Goal: Task Accomplishment & Management: Use online tool/utility

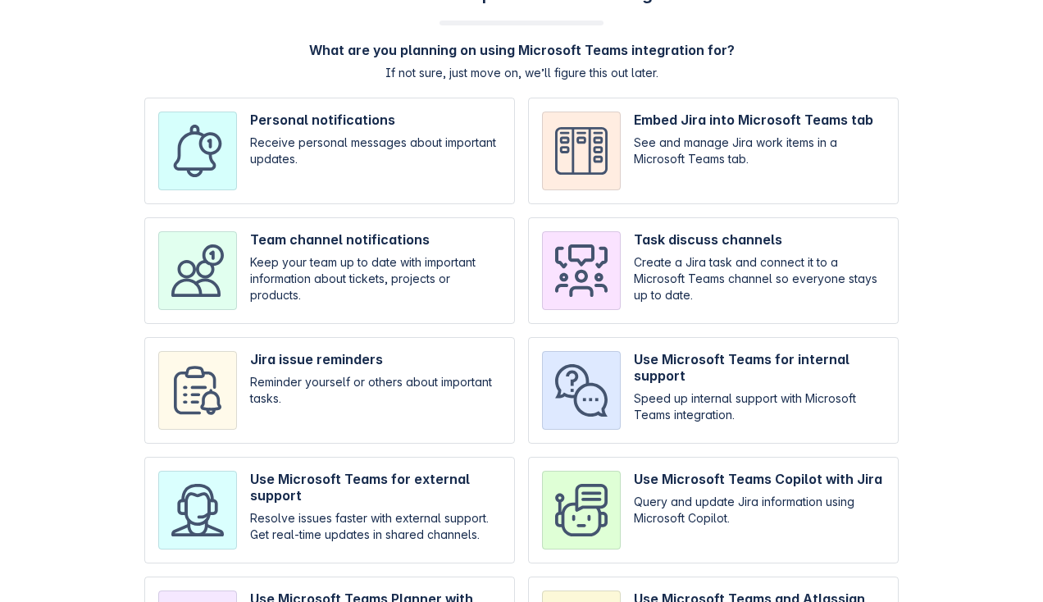
scroll to position [7, 0]
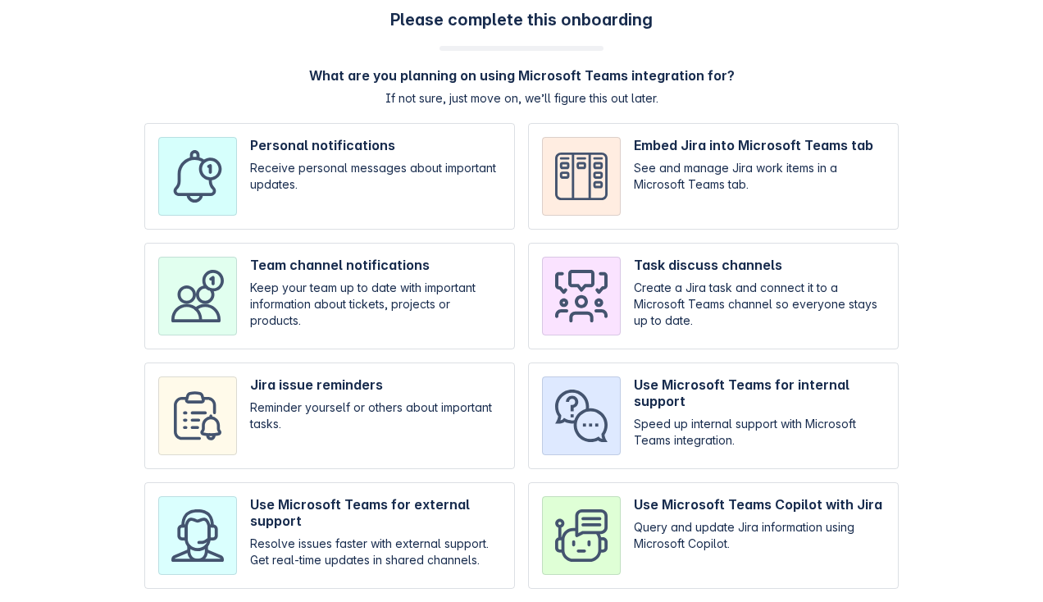
click at [398, 409] on input "checkbox" at bounding box center [329, 415] width 371 height 107
checkbox input "true"
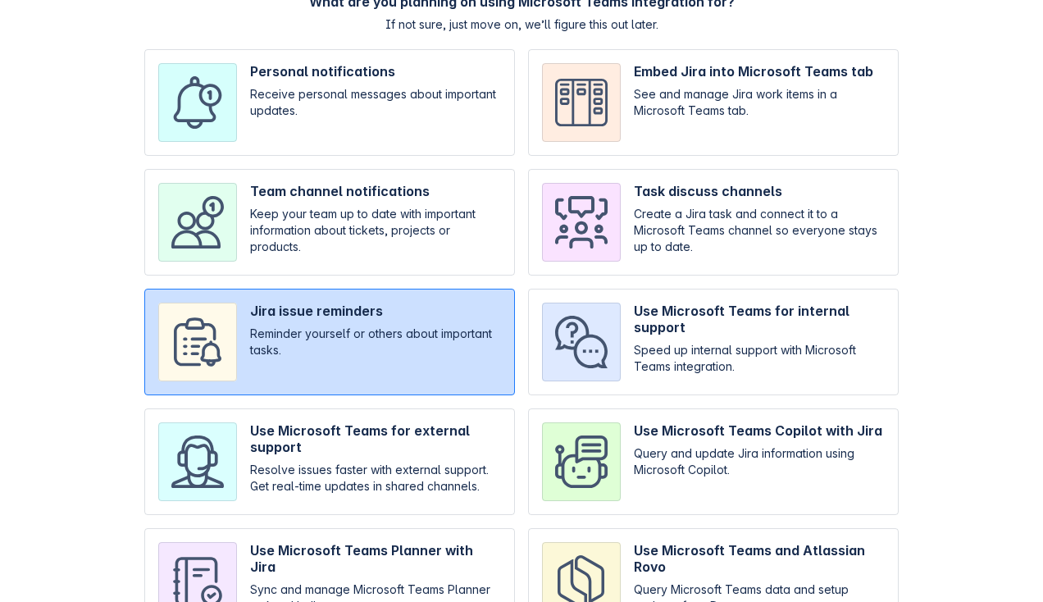
scroll to position [172, 0]
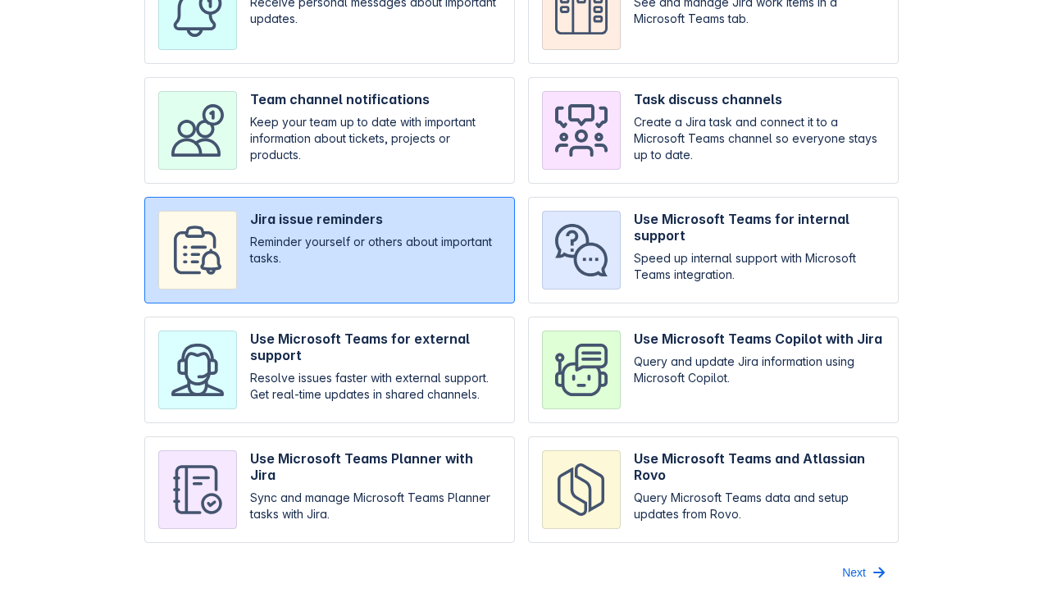
click at [856, 558] on div "Please complete this onboarding What are you planning on using Microsoft Teams …" at bounding box center [521, 214] width 1010 height 741
click at [856, 566] on span "Next" at bounding box center [854, 572] width 24 height 26
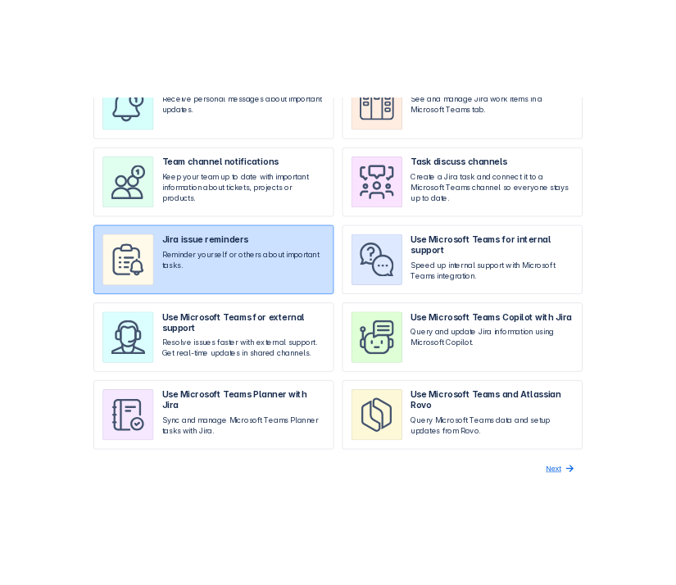
scroll to position [0, 0]
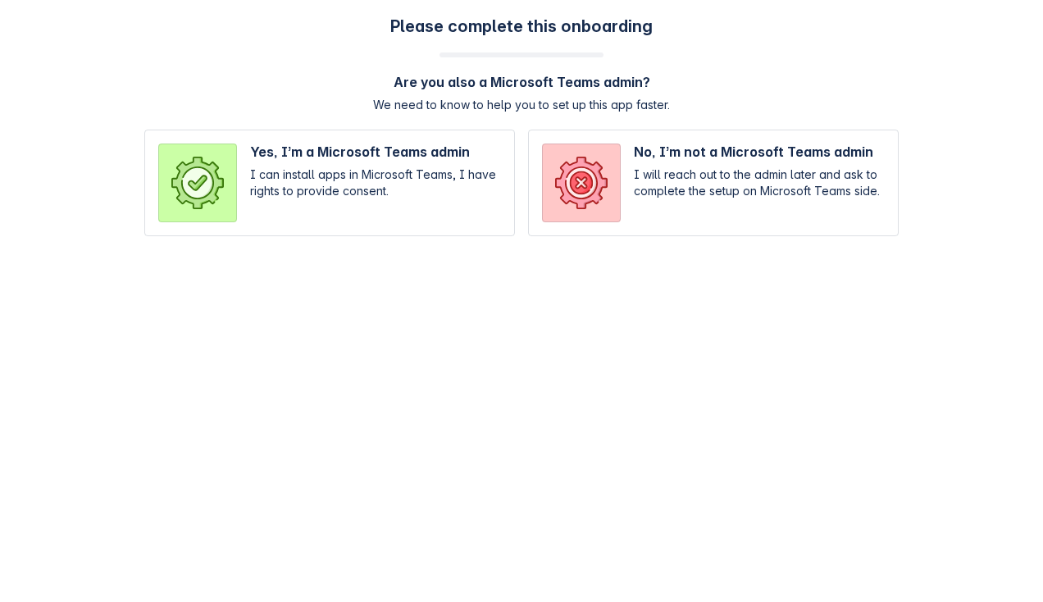
click at [708, 178] on input "radio" at bounding box center [713, 183] width 371 height 107
radio input "true"
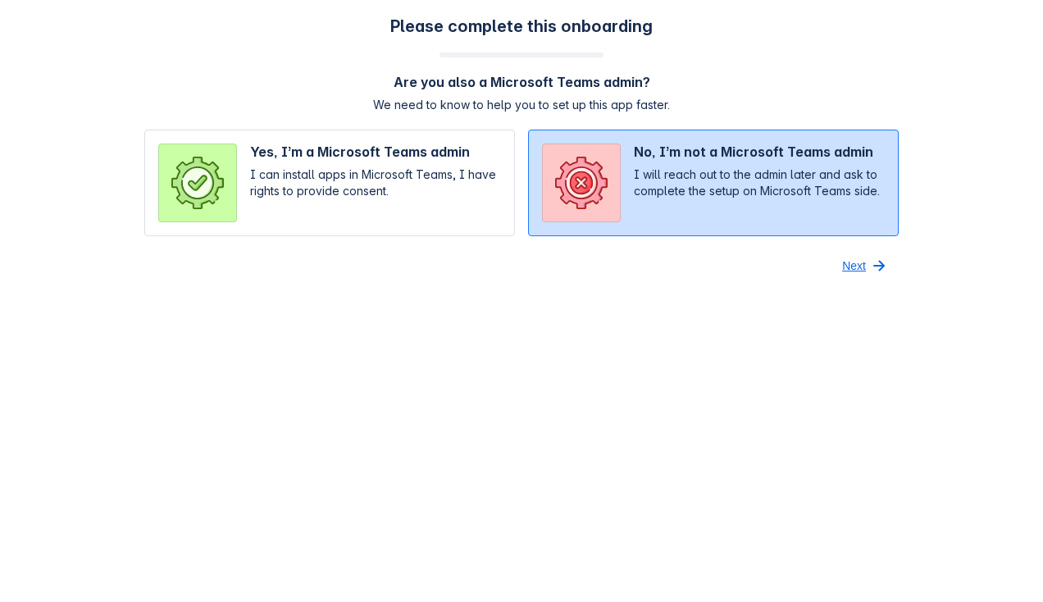
click at [863, 267] on span "Next" at bounding box center [854, 266] width 24 height 26
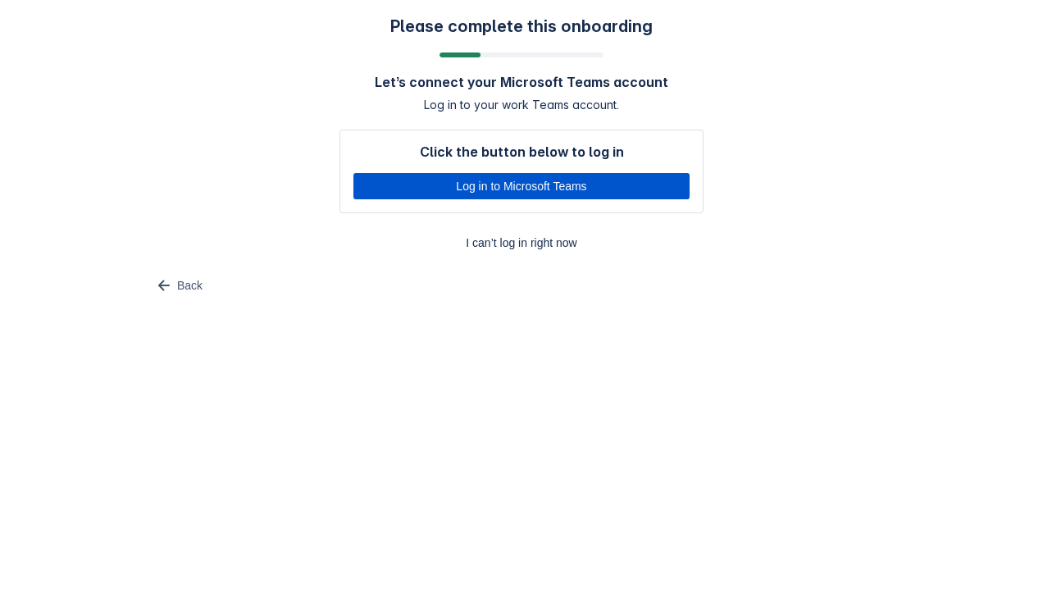
click at [585, 180] on span "Log in to Microsoft Teams" at bounding box center [521, 186] width 316 height 26
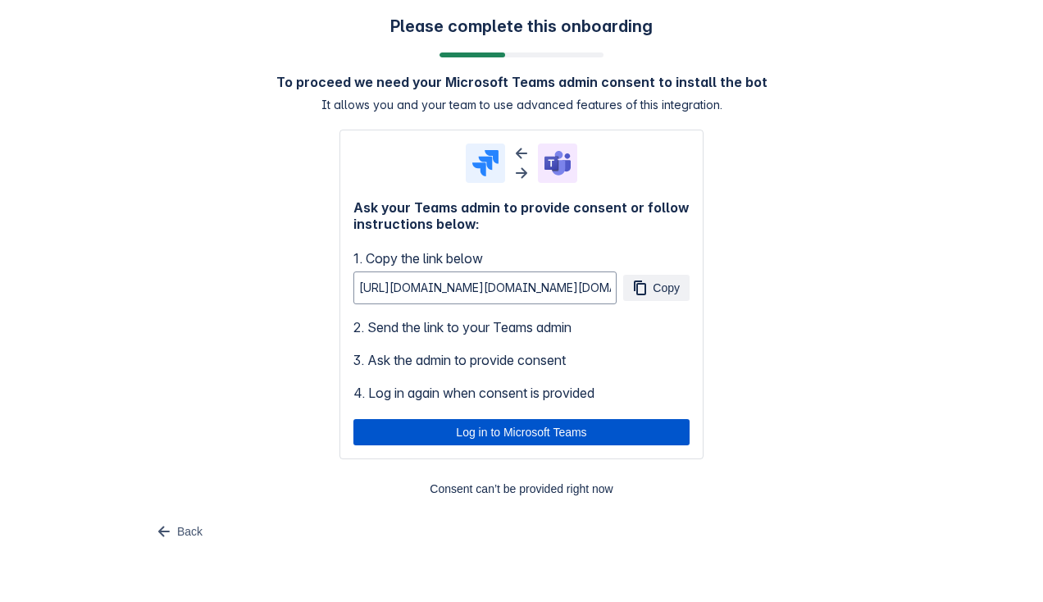
click at [503, 426] on span "Log in to Microsoft Teams" at bounding box center [521, 432] width 316 height 26
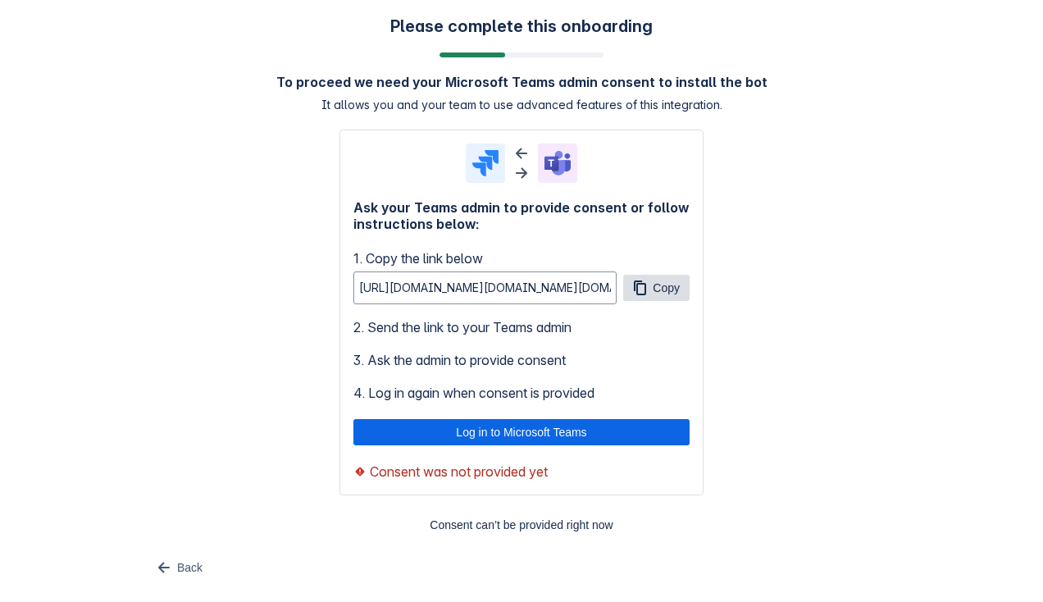
click at [645, 280] on span "button" at bounding box center [640, 288] width 20 height 20
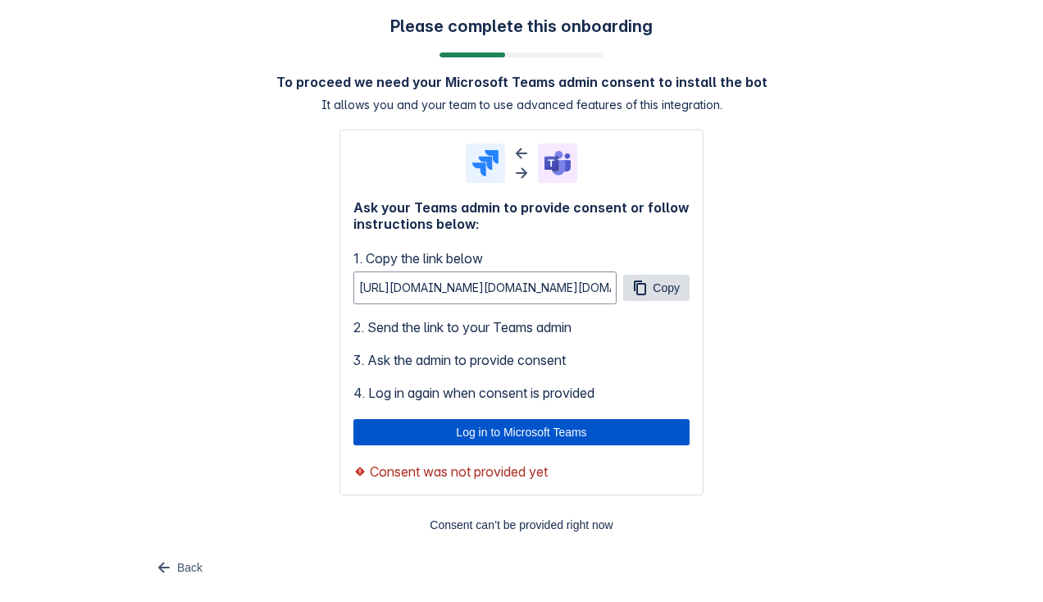
click at [424, 434] on span "Log in to Microsoft Teams" at bounding box center [521, 432] width 316 height 26
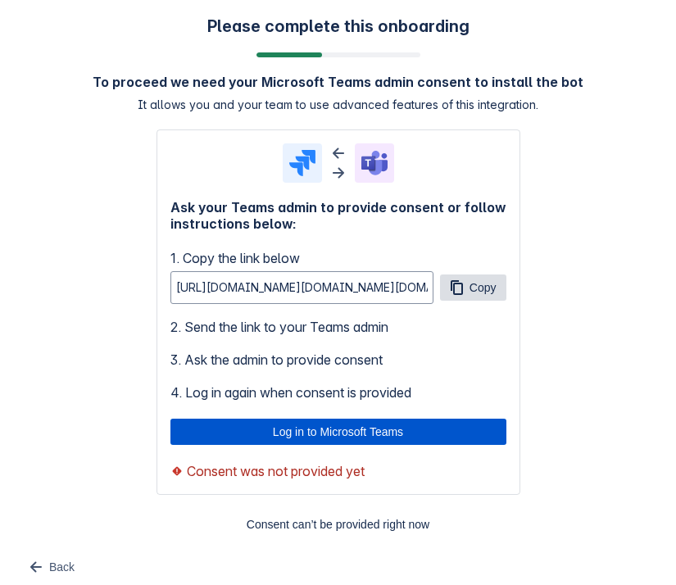
click at [281, 427] on span "Log in to Microsoft Teams" at bounding box center [338, 432] width 316 height 26
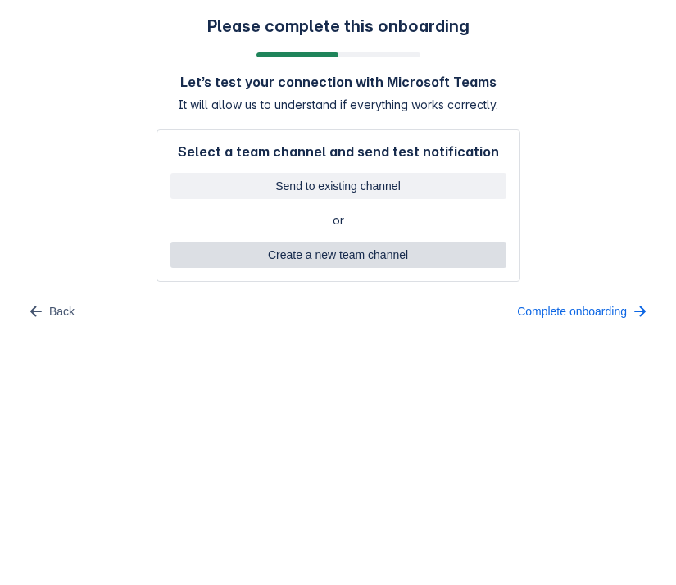
click at [369, 262] on span "Create a new team channel" at bounding box center [338, 255] width 316 height 26
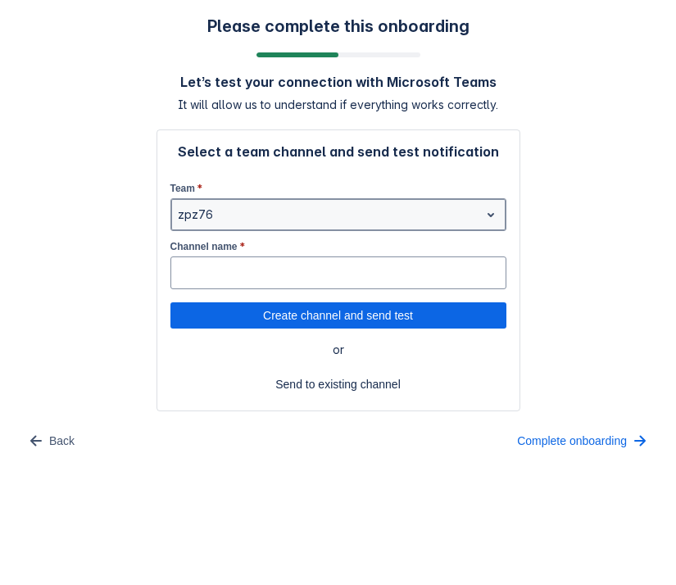
click at [298, 207] on div at bounding box center [325, 215] width 295 height 20
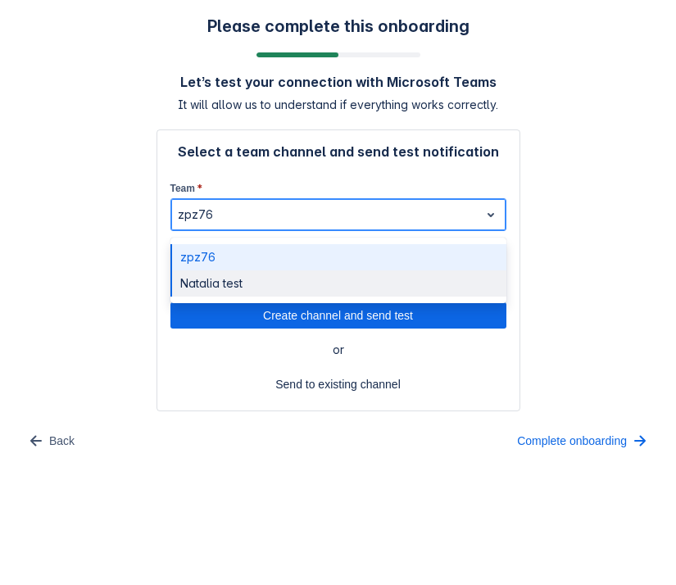
click at [291, 294] on div "Natalia test" at bounding box center [339, 284] width 336 height 26
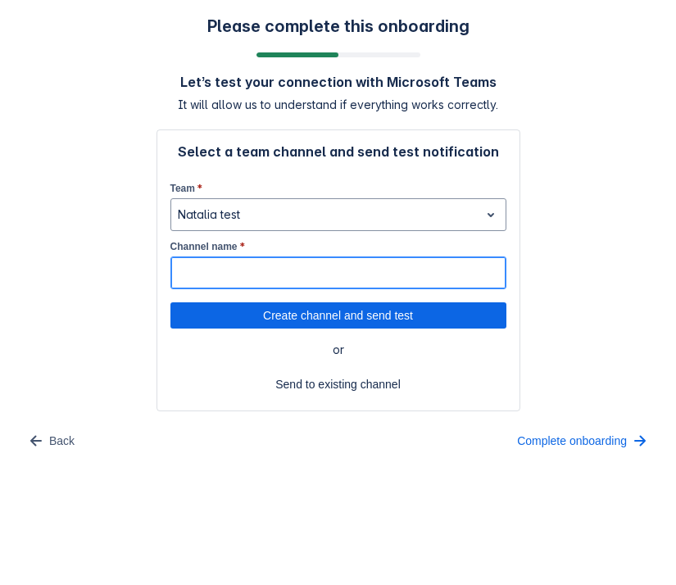
click at [273, 281] on input "Channel name *" at bounding box center [338, 273] width 335 height 30
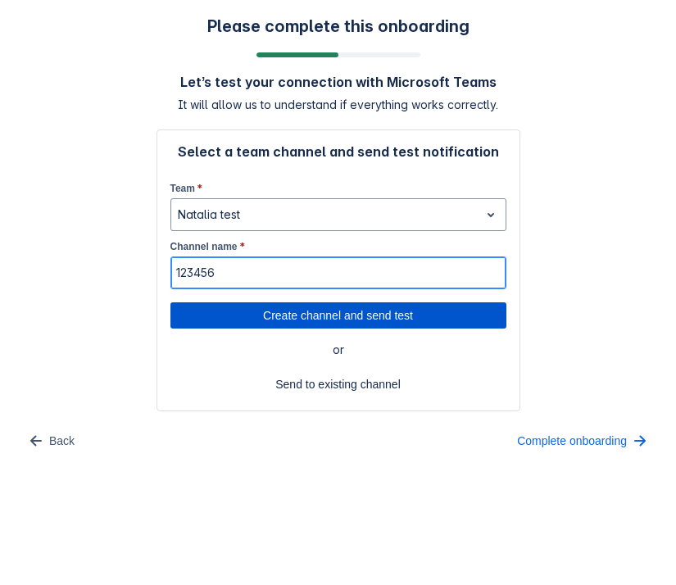
click at [298, 320] on span "Create channel and send test" at bounding box center [338, 316] width 316 height 26
type input "123456"
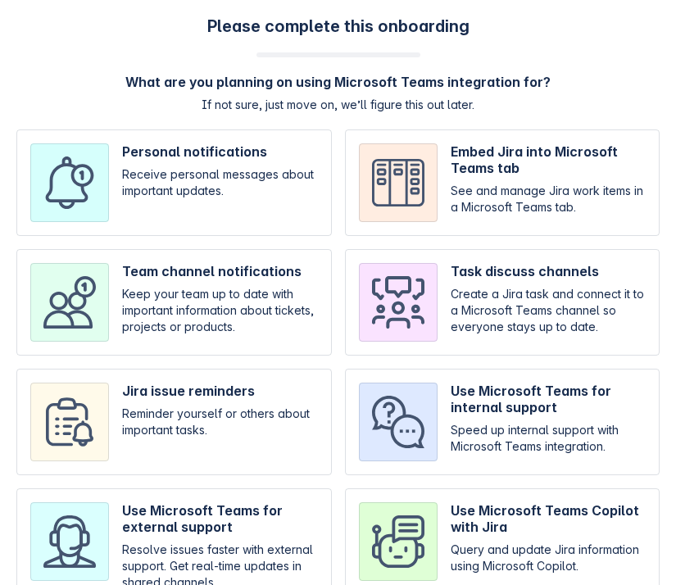
click at [523, 258] on input "checkbox" at bounding box center [503, 302] width 316 height 107
checkbox input "true"
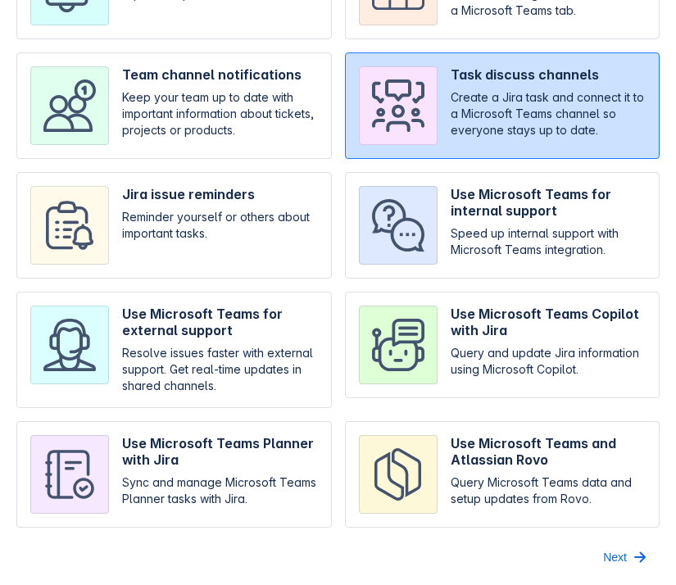
scroll to position [198, 0]
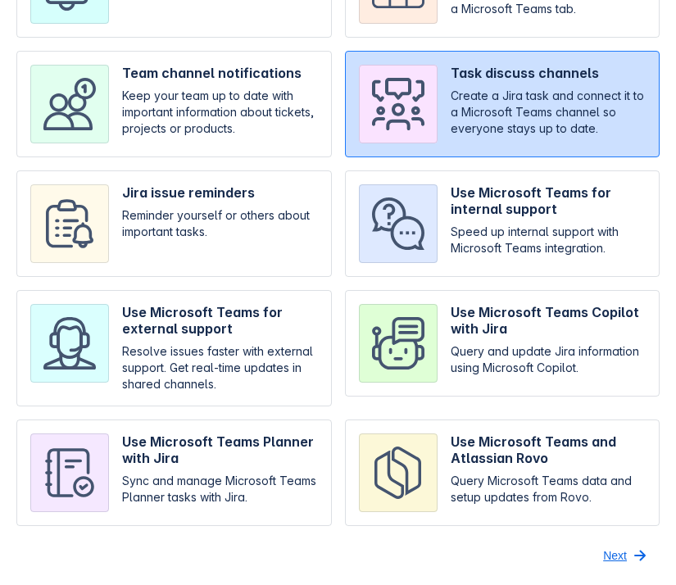
click at [611, 553] on span "Next" at bounding box center [615, 556] width 24 height 26
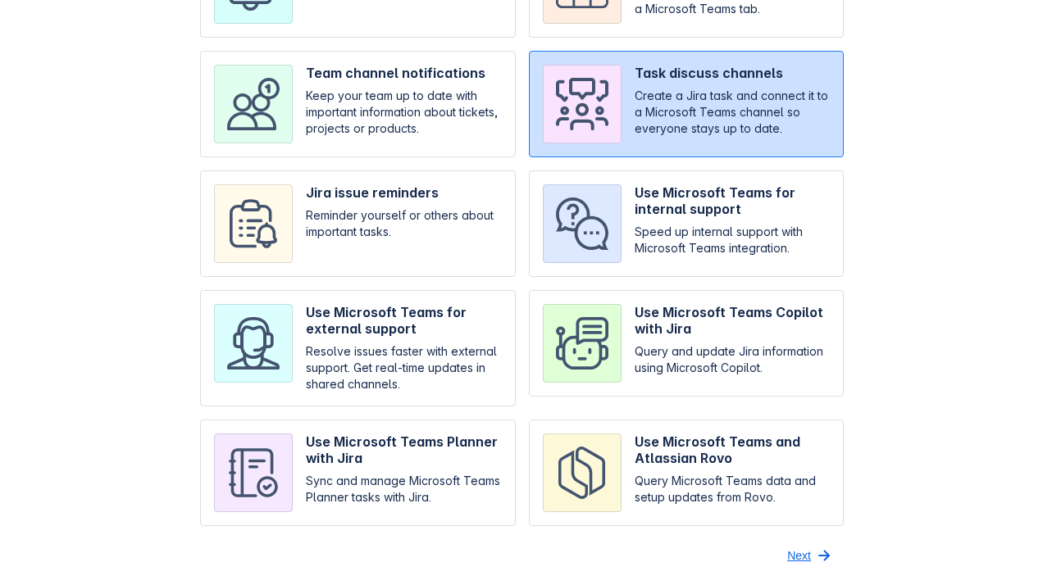
scroll to position [0, 0]
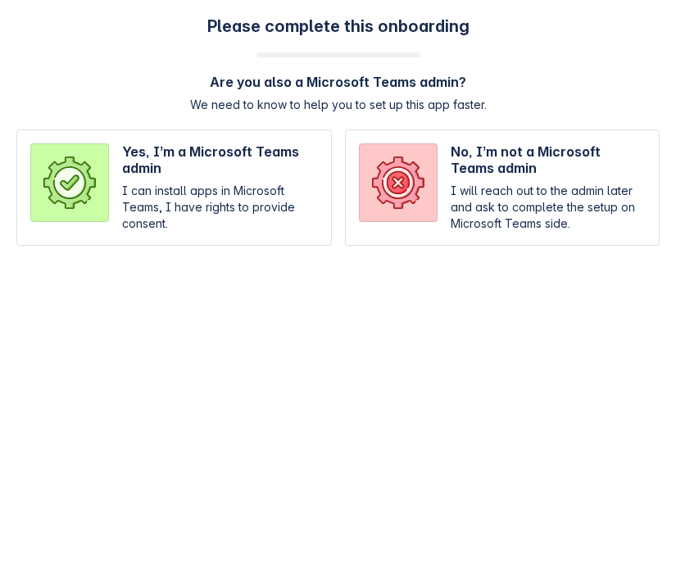
click at [438, 182] on input "radio" at bounding box center [503, 188] width 316 height 116
radio input "true"
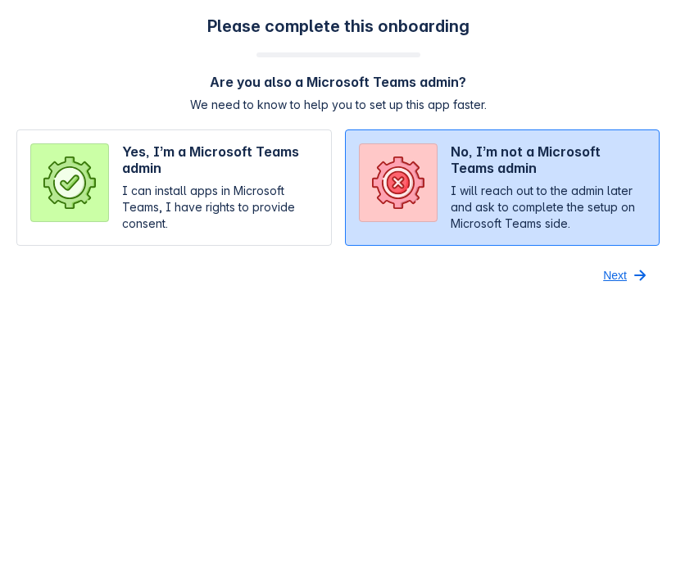
click at [629, 270] on button "Next" at bounding box center [627, 275] width 66 height 26
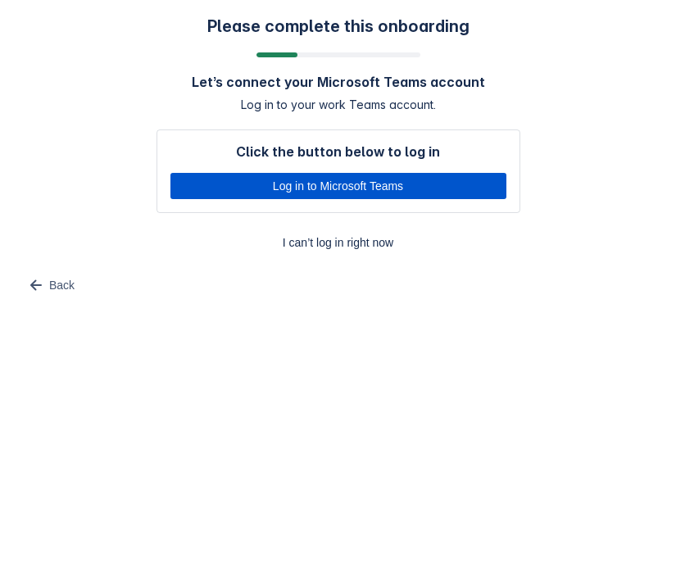
click at [397, 185] on span "Log in to Microsoft Teams" at bounding box center [338, 186] width 316 height 26
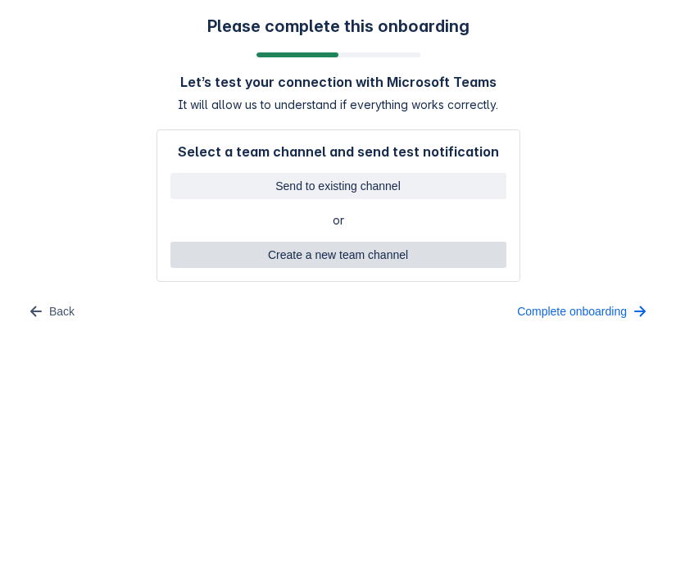
click at [374, 260] on span "Create a new team channel" at bounding box center [338, 255] width 316 height 26
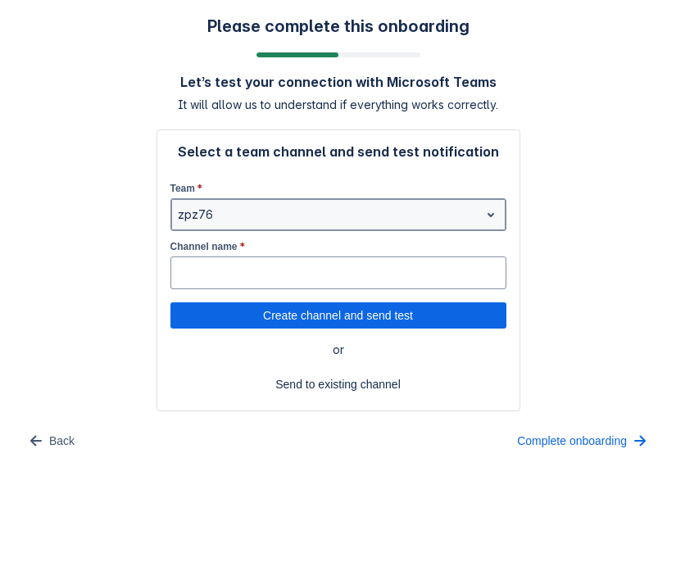
click at [312, 216] on div at bounding box center [325, 215] width 295 height 20
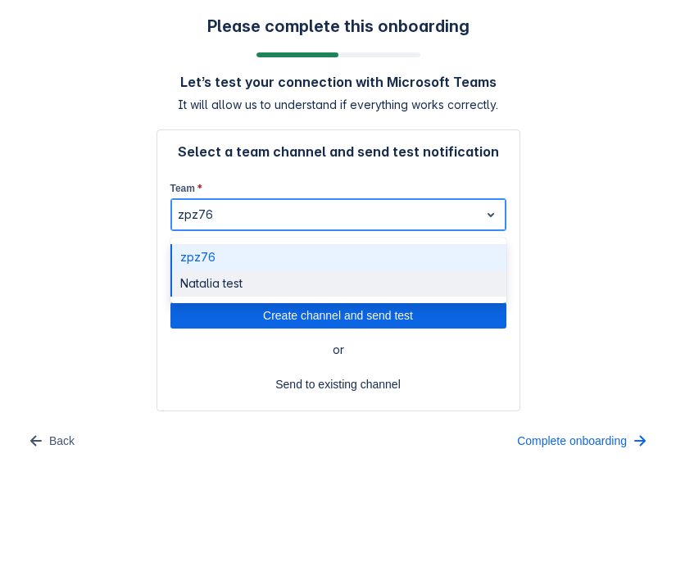
click at [298, 285] on div "Natalia test" at bounding box center [339, 284] width 336 height 26
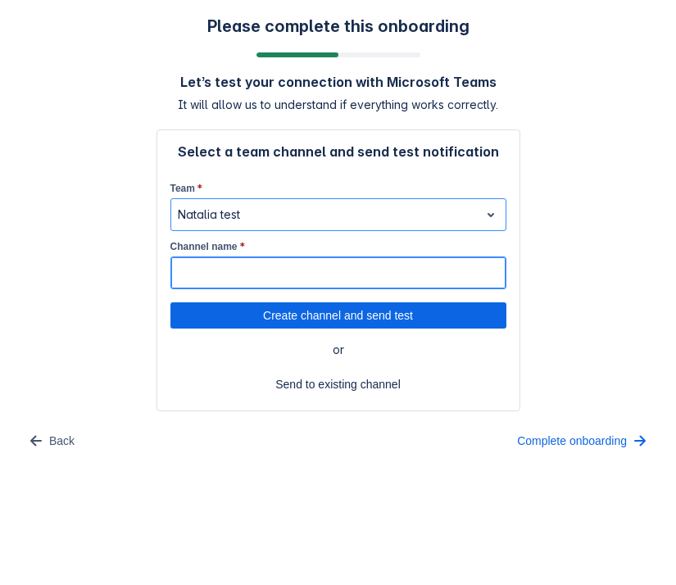
click at [298, 285] on input "Channel name *" at bounding box center [338, 273] width 335 height 30
click at [194, 276] on input "Channel name *" at bounding box center [338, 273] width 335 height 30
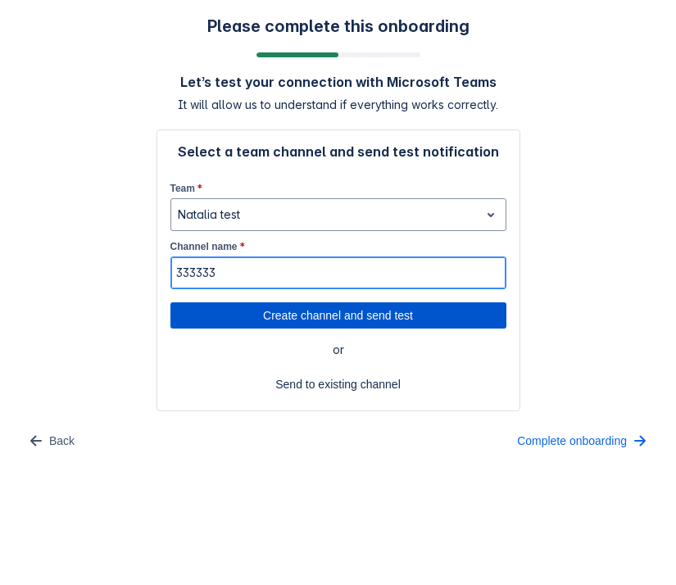
click at [328, 316] on span "Create channel and send test" at bounding box center [338, 316] width 316 height 26
type input "333333"
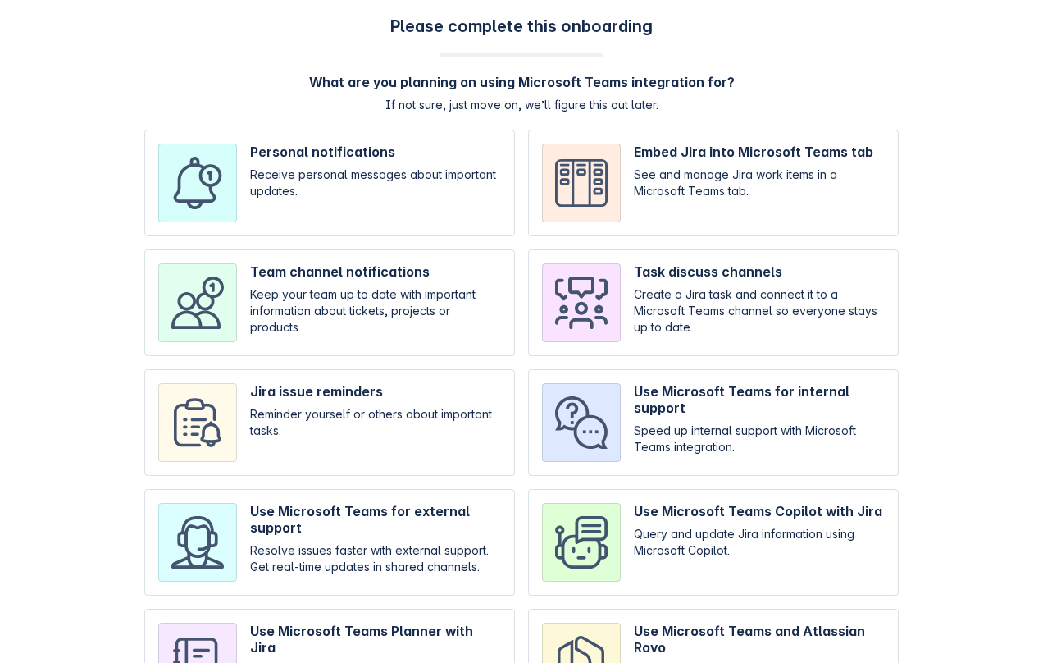
click at [251, 319] on input "checkbox" at bounding box center [329, 302] width 371 height 107
checkbox input "true"
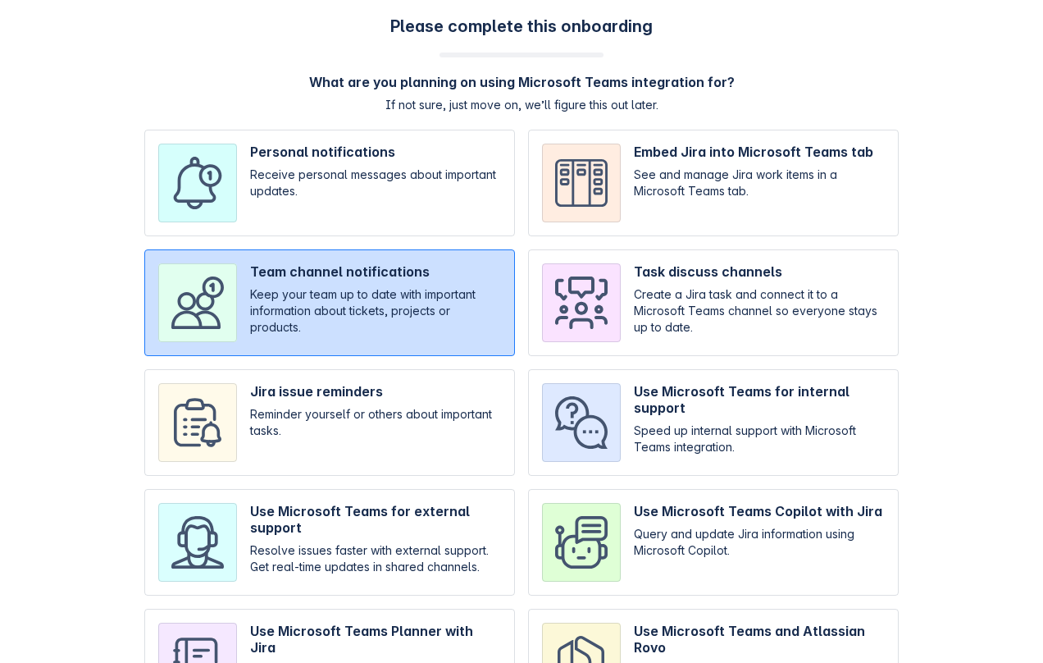
click at [270, 395] on input "checkbox" at bounding box center [329, 422] width 371 height 107
checkbox input "true"
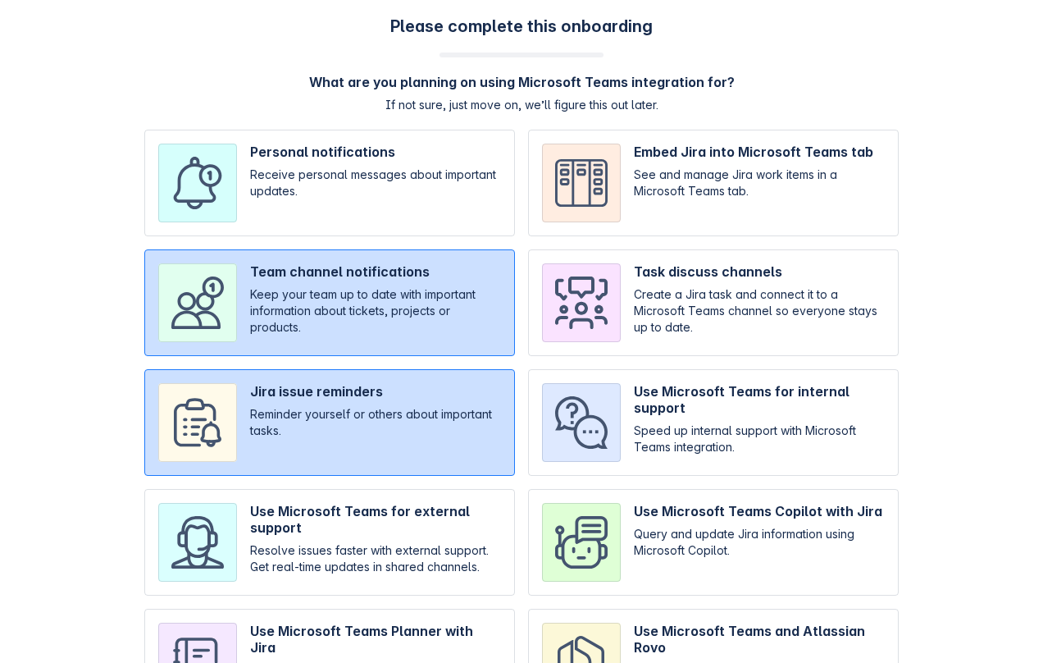
scroll to position [112, 0]
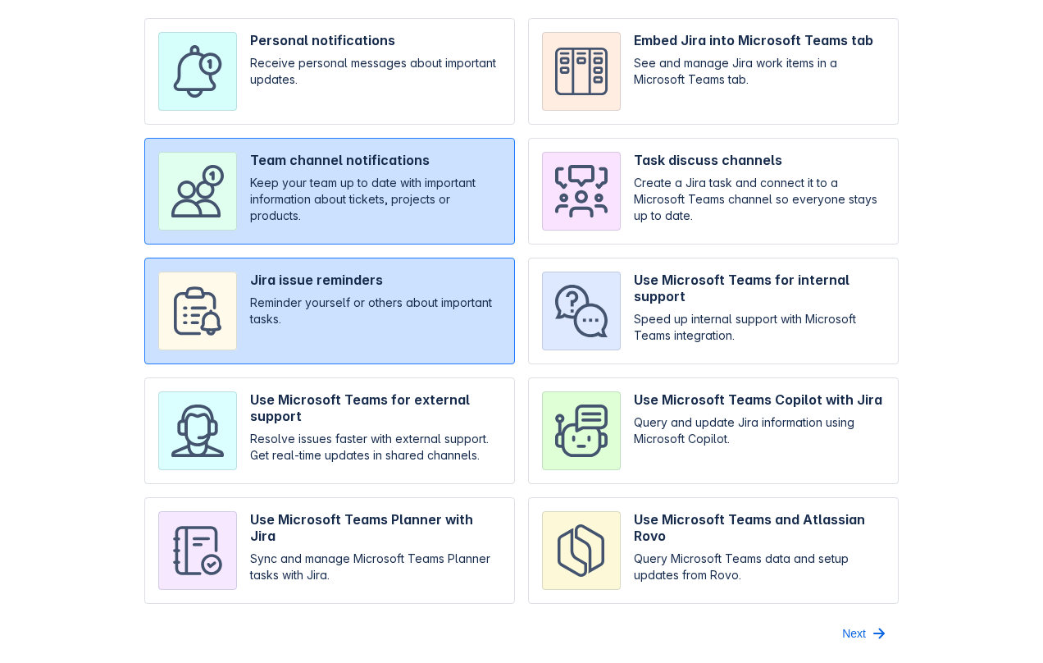
click at [306, 426] on input "checkbox" at bounding box center [329, 430] width 371 height 107
checkbox input "true"
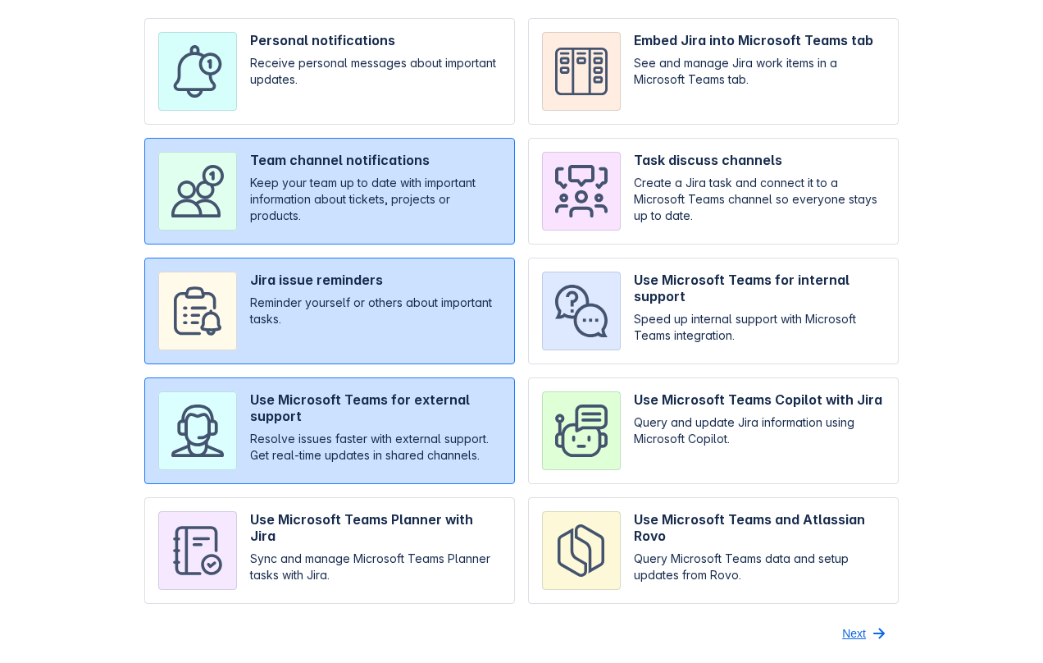
click at [849, 637] on span "Next" at bounding box center [854, 633] width 24 height 26
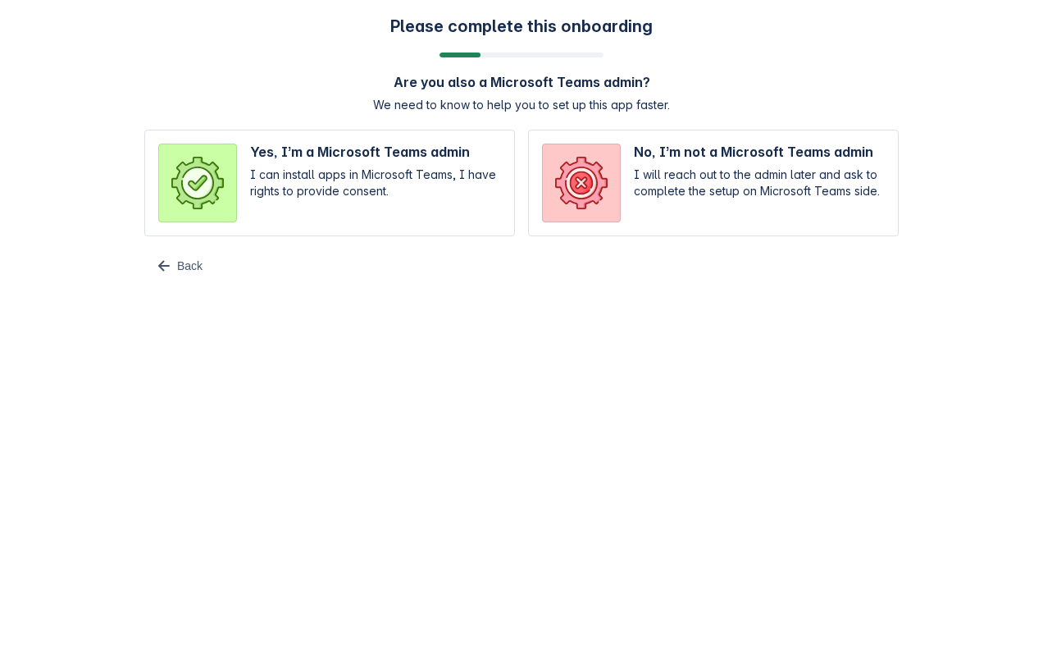
click at [708, 168] on input "radio" at bounding box center [713, 183] width 371 height 107
radio input "true"
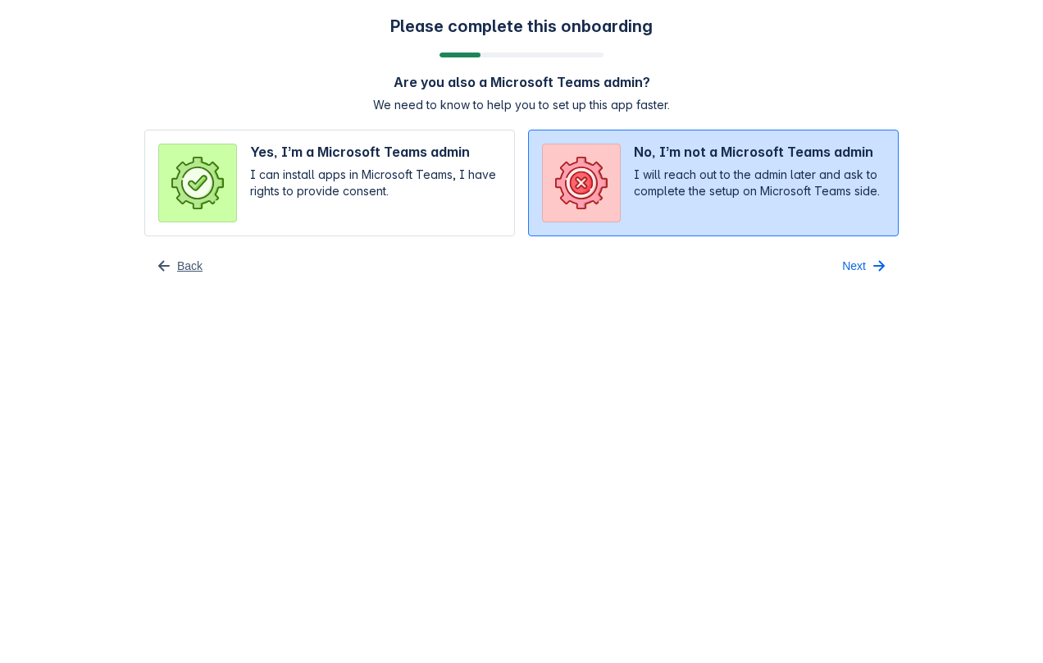
click at [173, 262] on span "button" at bounding box center [164, 266] width 20 height 20
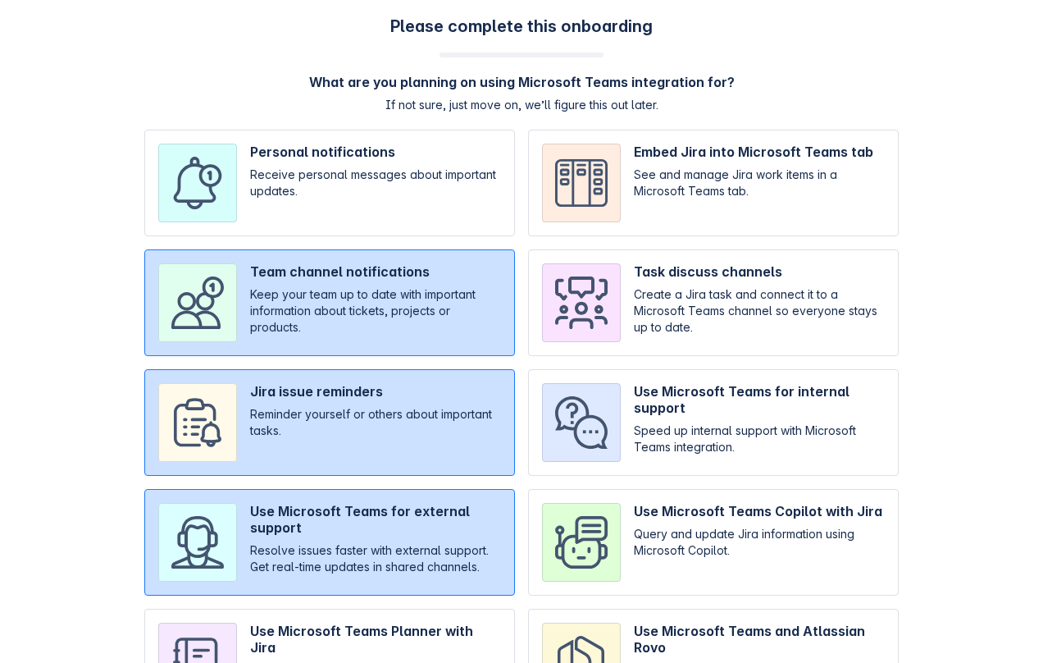
scroll to position [112, 0]
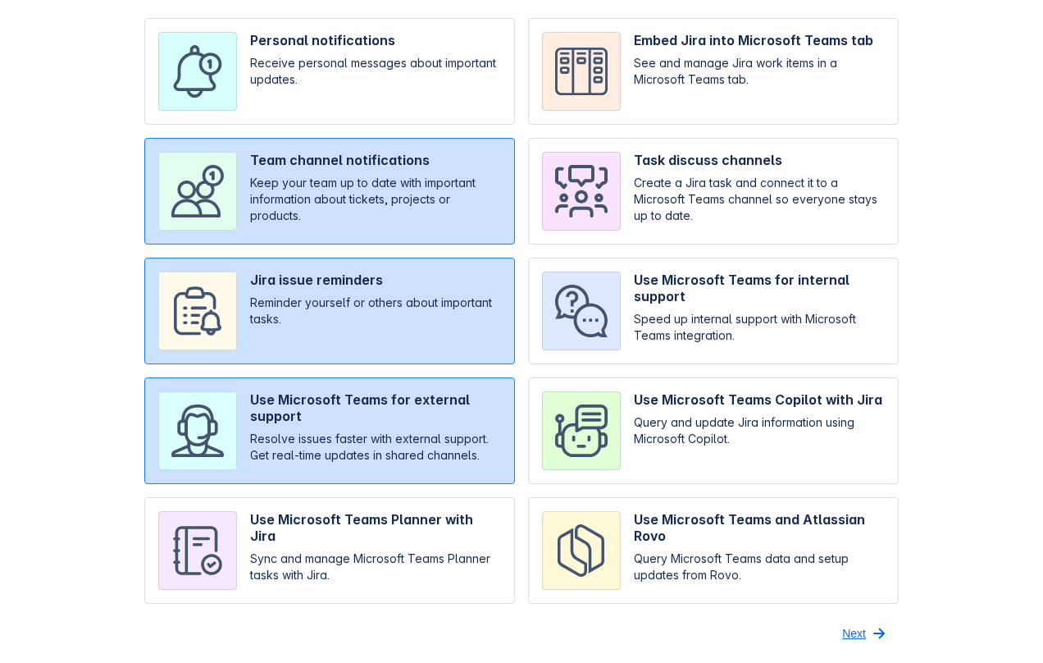
click at [854, 632] on span "Next" at bounding box center [854, 633] width 24 height 26
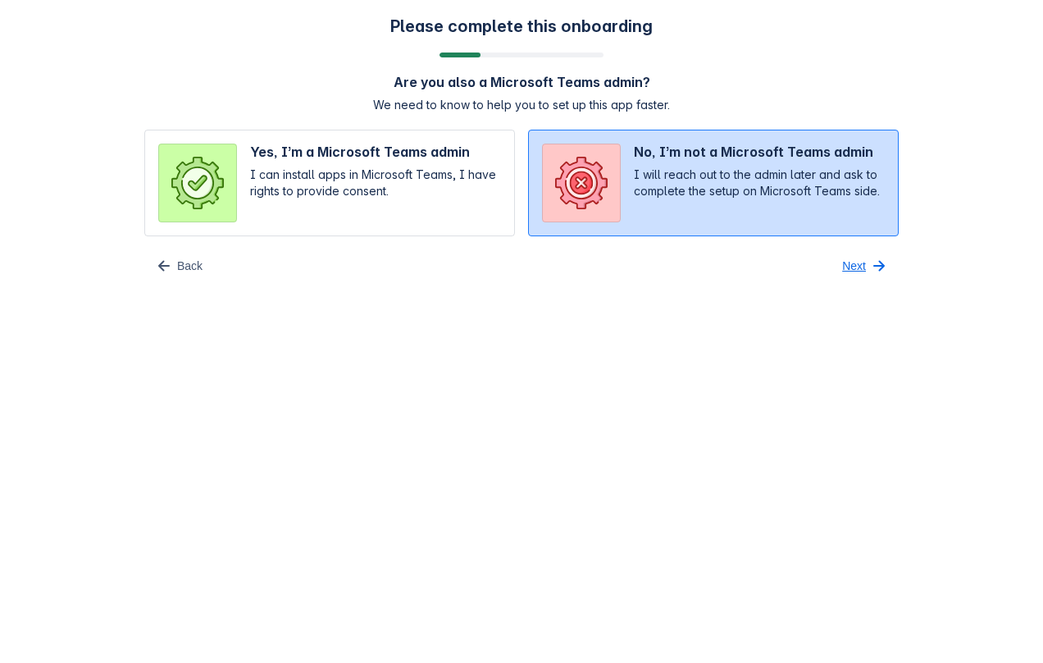
scroll to position [0, 0]
click at [865, 262] on span "Next" at bounding box center [854, 266] width 24 height 26
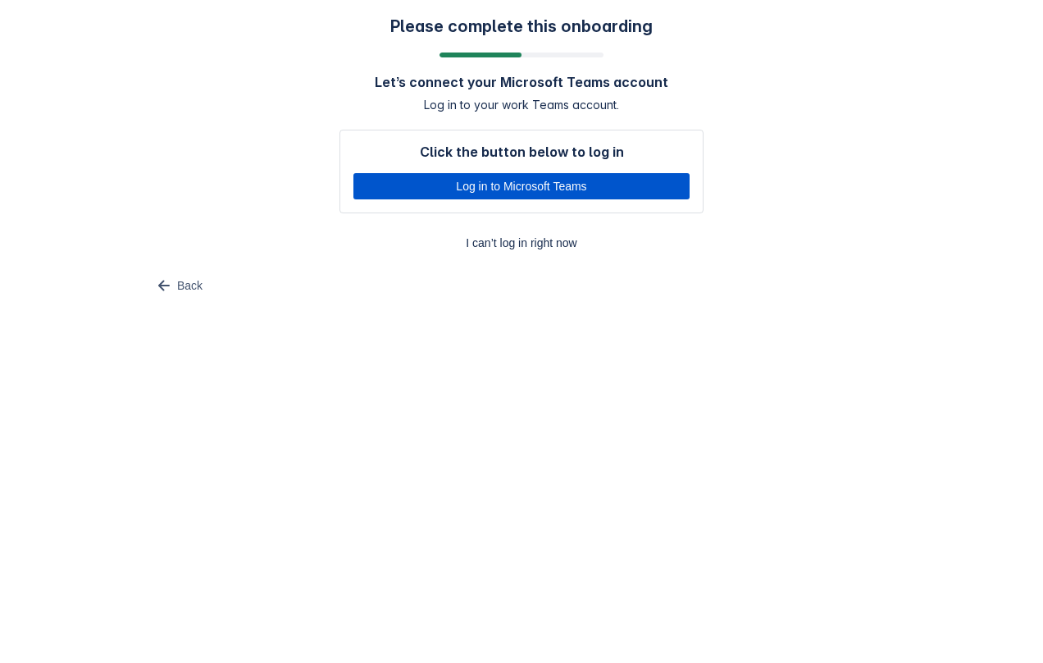
click at [507, 186] on span "Log in to Microsoft Teams" at bounding box center [521, 186] width 316 height 26
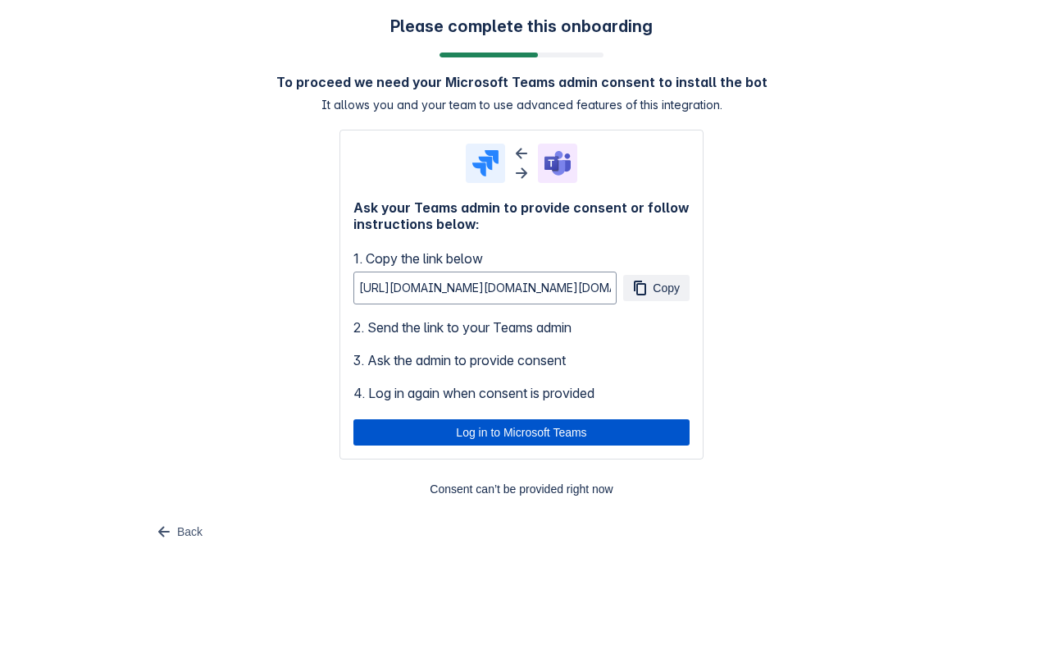
click at [538, 436] on span "Log in to Microsoft Teams" at bounding box center [521, 432] width 316 height 26
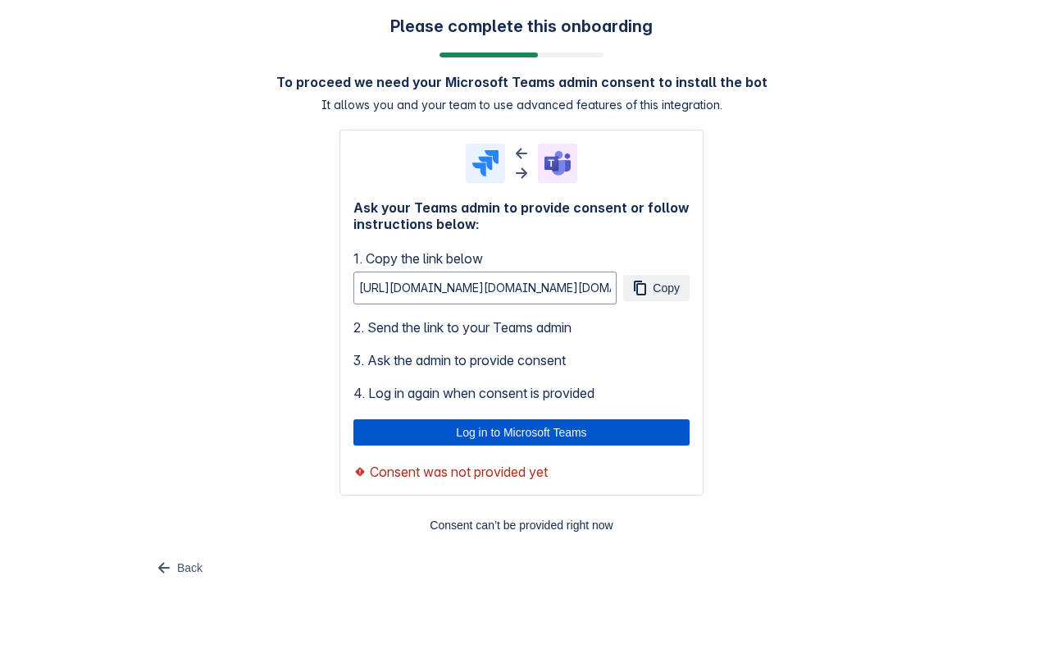
click at [560, 431] on span "Log in to Microsoft Teams" at bounding box center [521, 432] width 316 height 26
